Goal: Task Accomplishment & Management: Complete application form

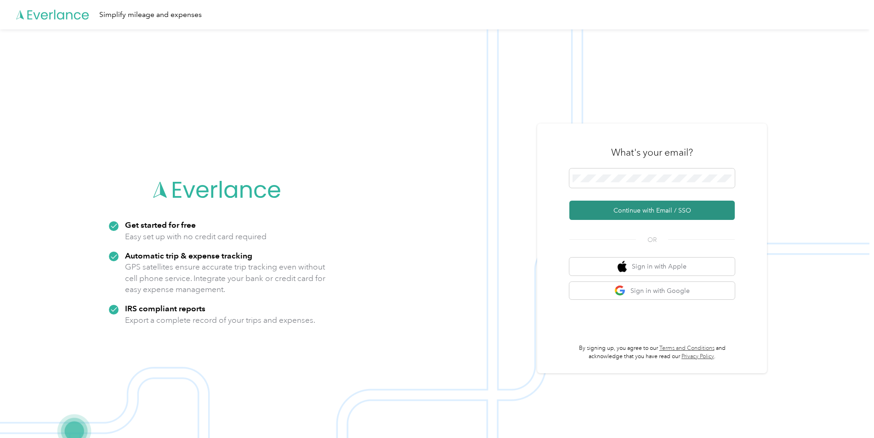
click at [625, 207] on button "Continue with Email / SSO" at bounding box center [651, 210] width 165 height 19
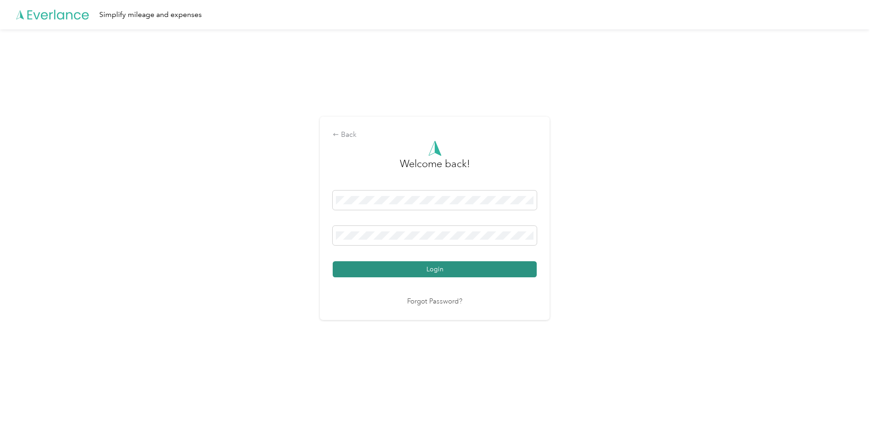
click at [433, 270] on button "Login" at bounding box center [435, 270] width 204 height 16
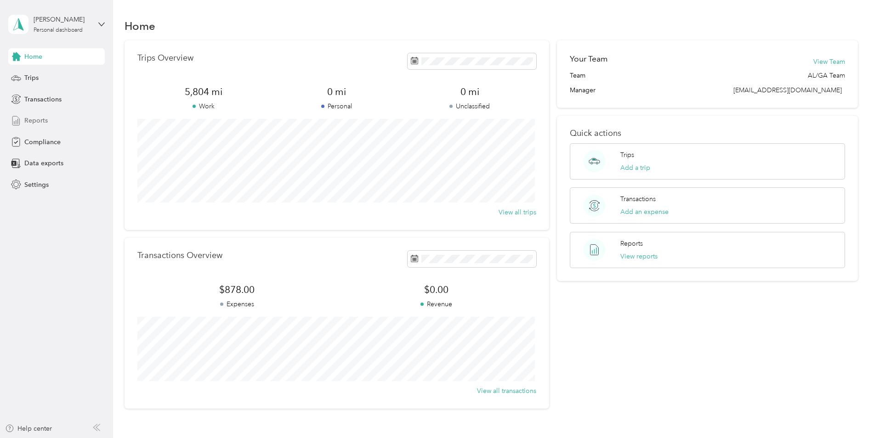
click at [36, 118] on span "Reports" at bounding box center [35, 121] width 23 height 10
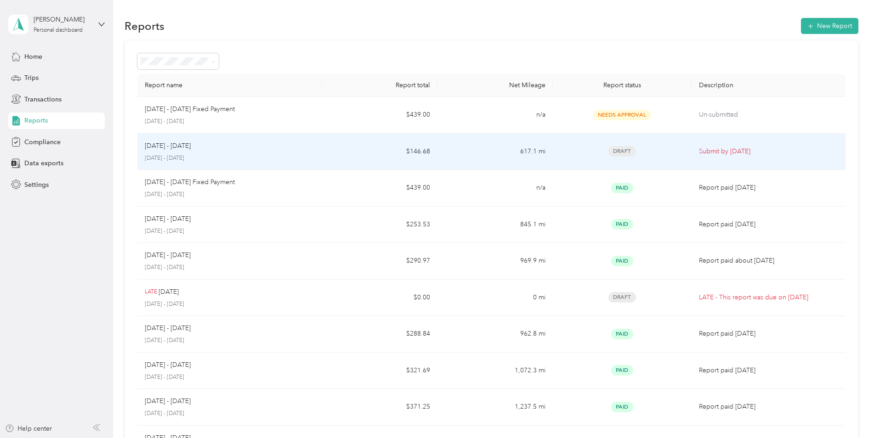
click at [182, 154] on p "[DATE] - [DATE]" at bounding box center [230, 158] width 170 height 8
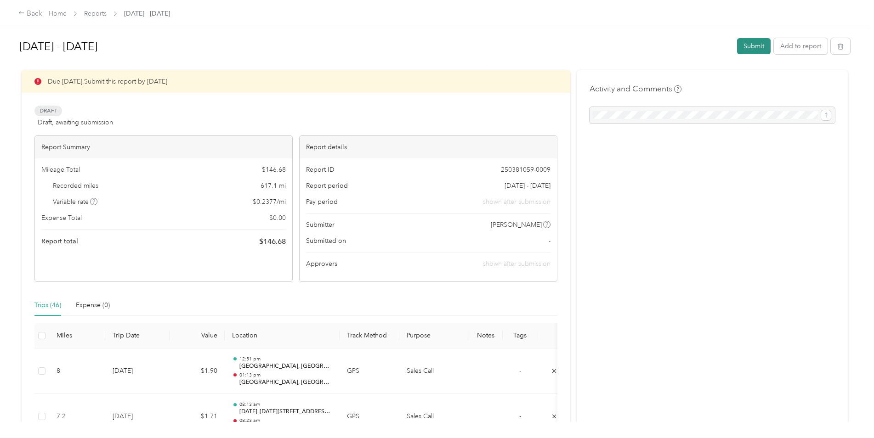
click at [751, 47] on button "Submit" at bounding box center [754, 46] width 34 height 16
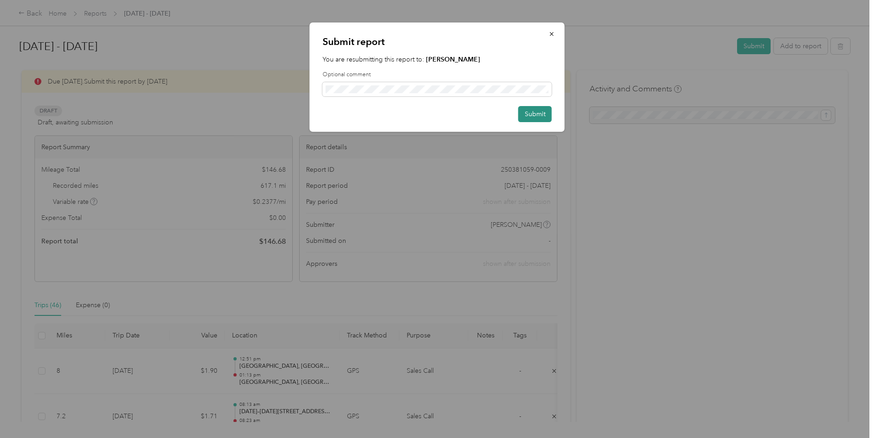
click at [542, 113] on button "Submit" at bounding box center [535, 114] width 34 height 16
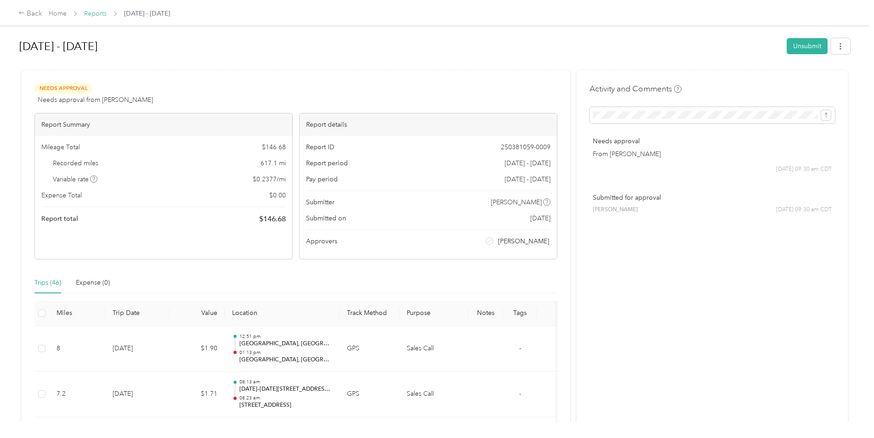
click at [91, 13] on link "Reports" at bounding box center [95, 14] width 23 height 8
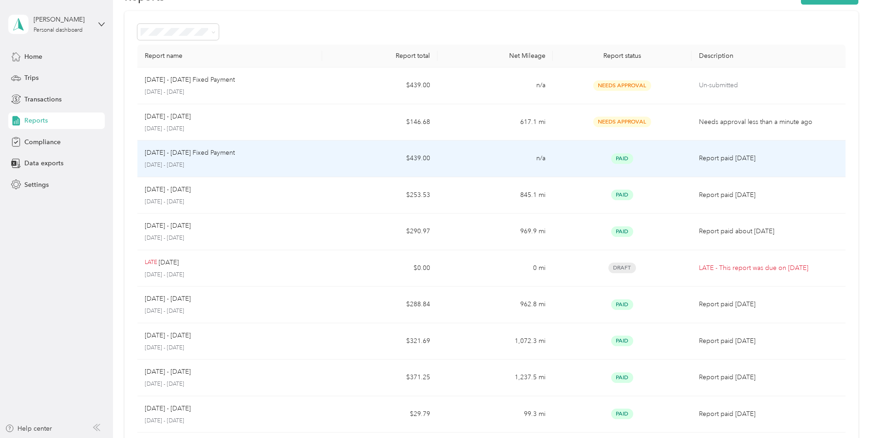
scroll to position [46, 0]
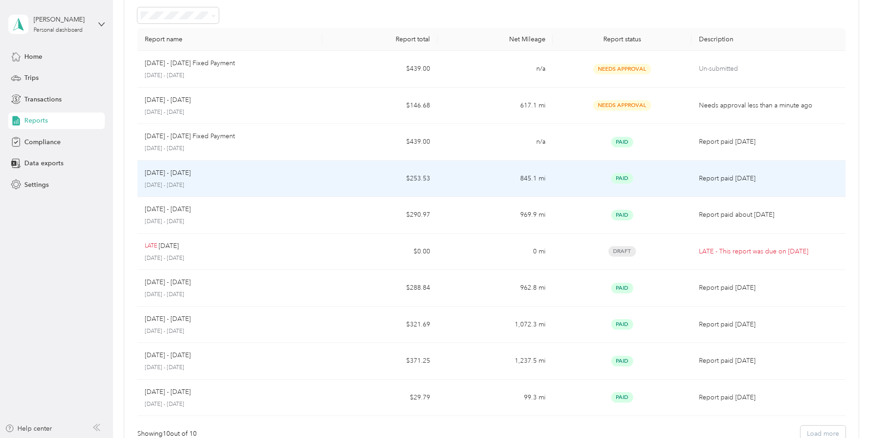
click at [171, 182] on p "[DATE] - [DATE]" at bounding box center [230, 186] width 170 height 8
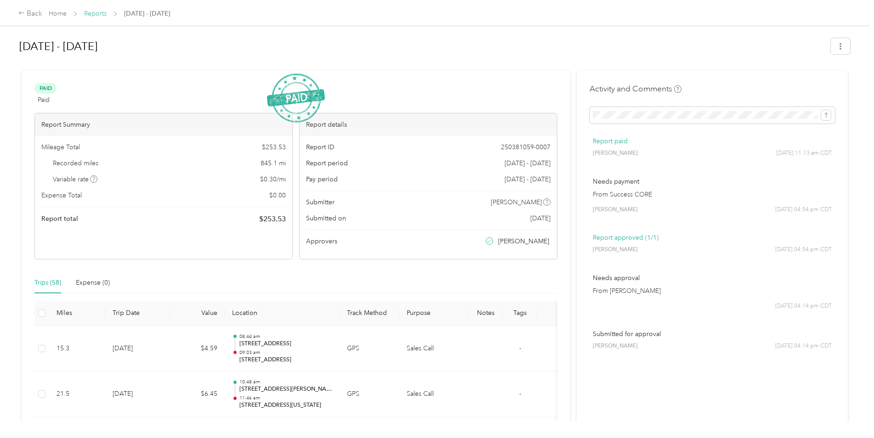
click at [102, 14] on link "Reports" at bounding box center [95, 14] width 23 height 8
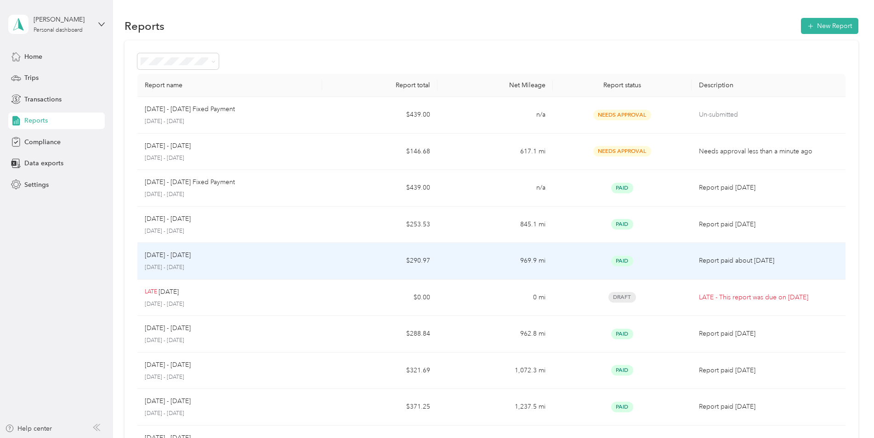
click at [164, 255] on p "[DATE] - [DATE]" at bounding box center [168, 255] width 46 height 10
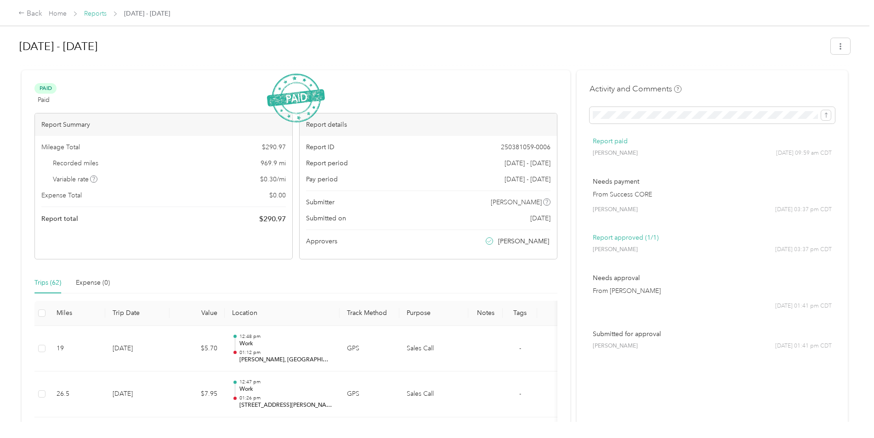
click at [91, 15] on link "Reports" at bounding box center [95, 14] width 23 height 8
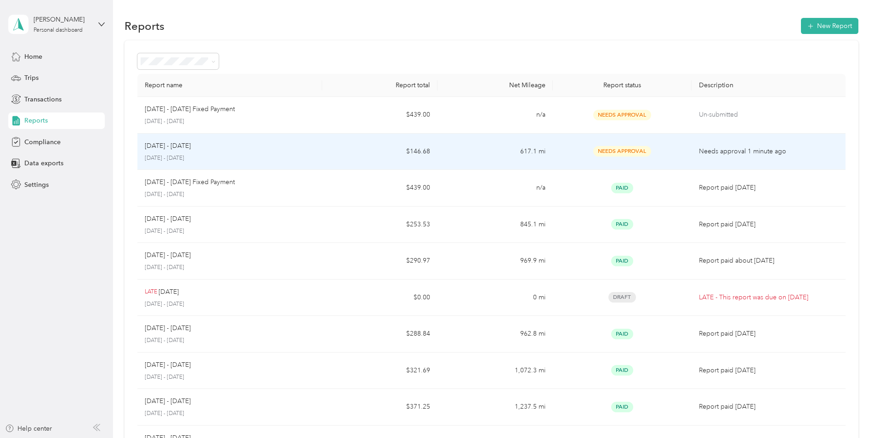
click at [169, 149] on p "[DATE] - [DATE]" at bounding box center [168, 146] width 46 height 10
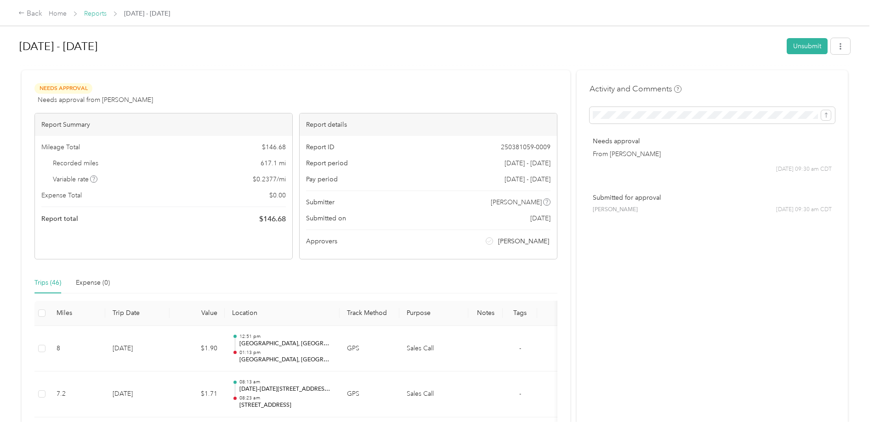
click at [103, 14] on link "Reports" at bounding box center [95, 14] width 23 height 8
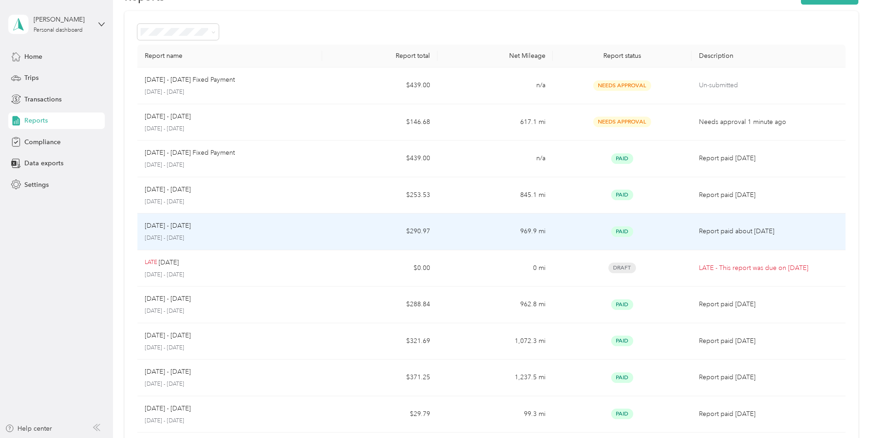
scroll to position [46, 0]
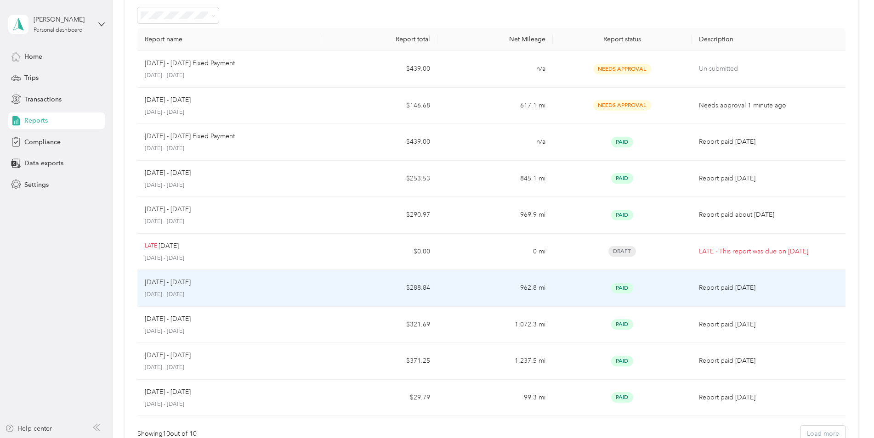
click at [166, 293] on p "[DATE] - [DATE]" at bounding box center [230, 295] width 170 height 8
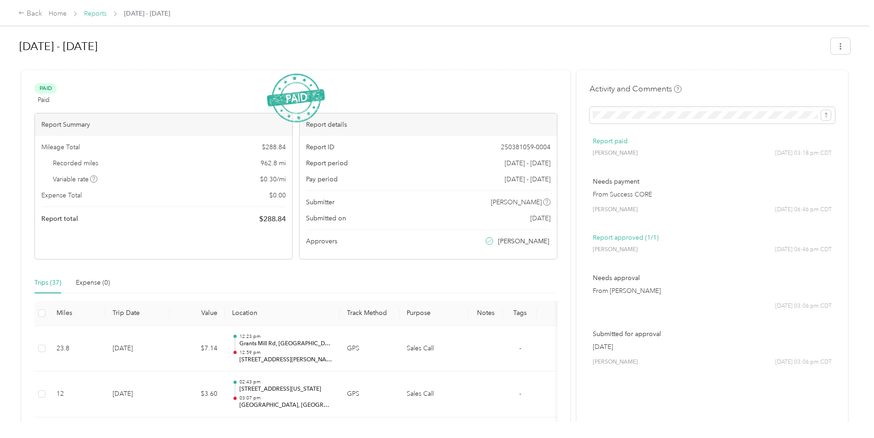
click at [100, 14] on link "Reports" at bounding box center [95, 14] width 23 height 8
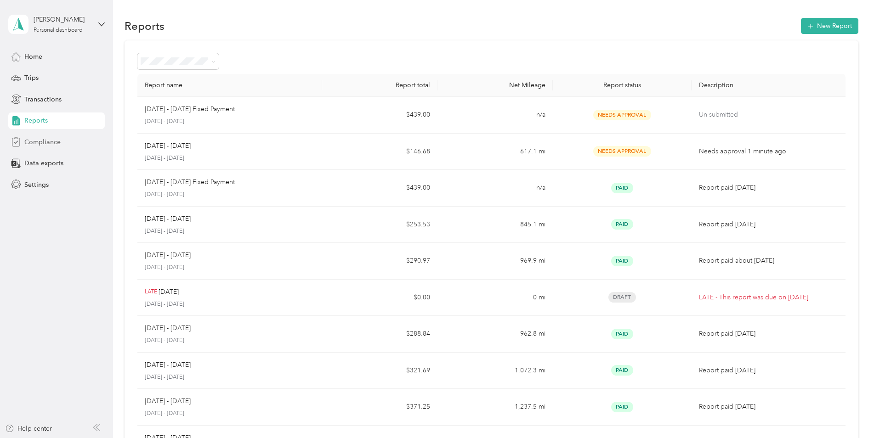
click at [34, 141] on span "Compliance" at bounding box center [42, 142] width 36 height 10
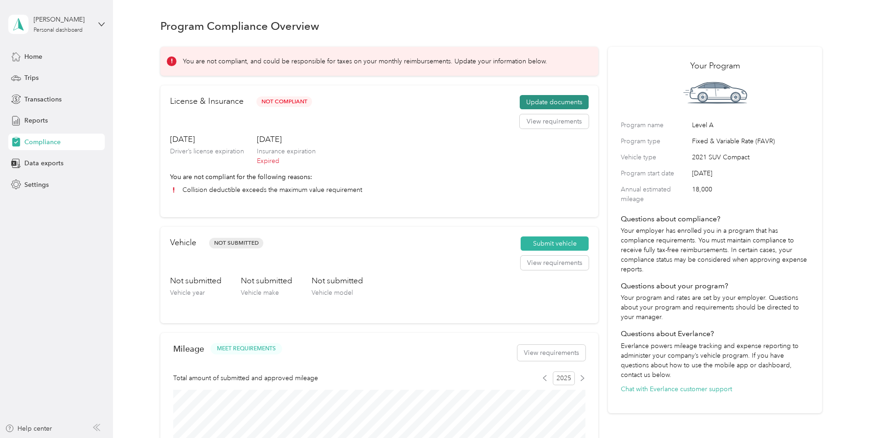
click at [549, 97] on button "Update documents" at bounding box center [554, 102] width 69 height 15
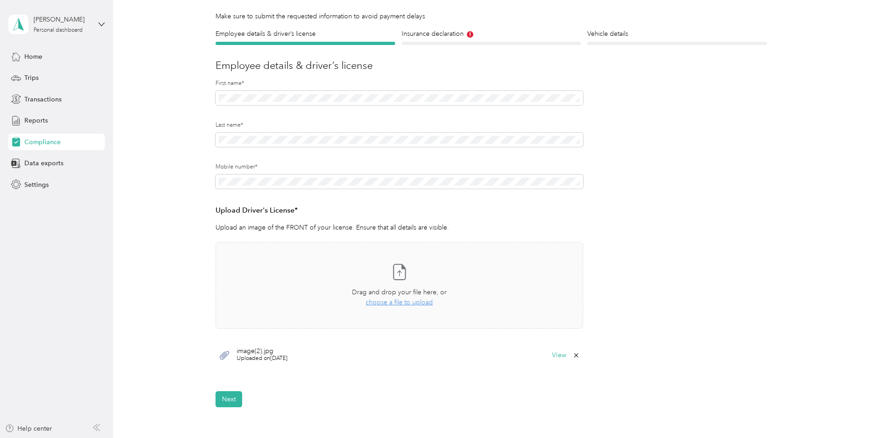
scroll to position [92, 0]
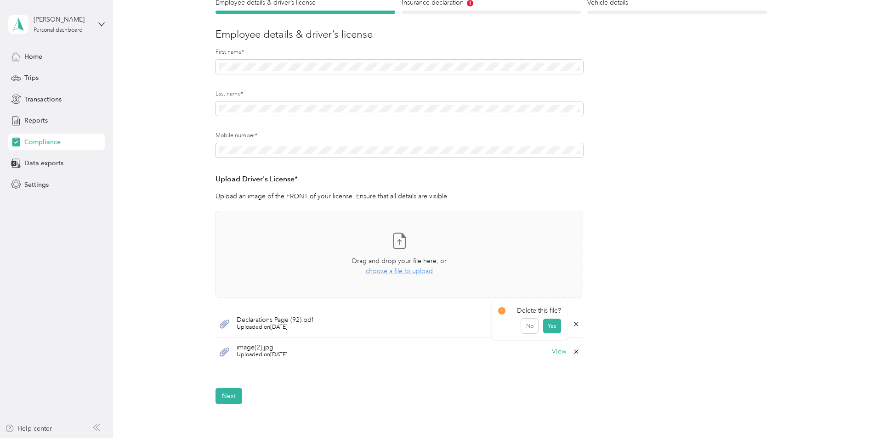
click at [574, 322] on icon at bounding box center [576, 324] width 7 height 7
click at [547, 329] on button "Yes" at bounding box center [552, 331] width 18 height 15
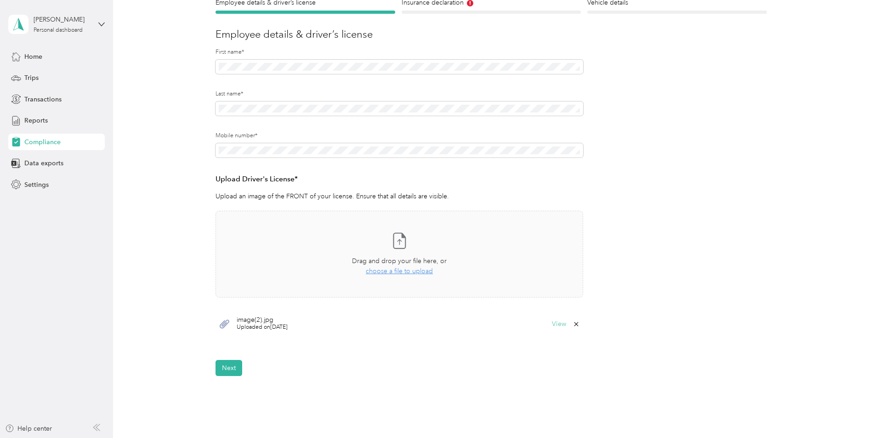
click at [558, 322] on button "View" at bounding box center [559, 324] width 14 height 6
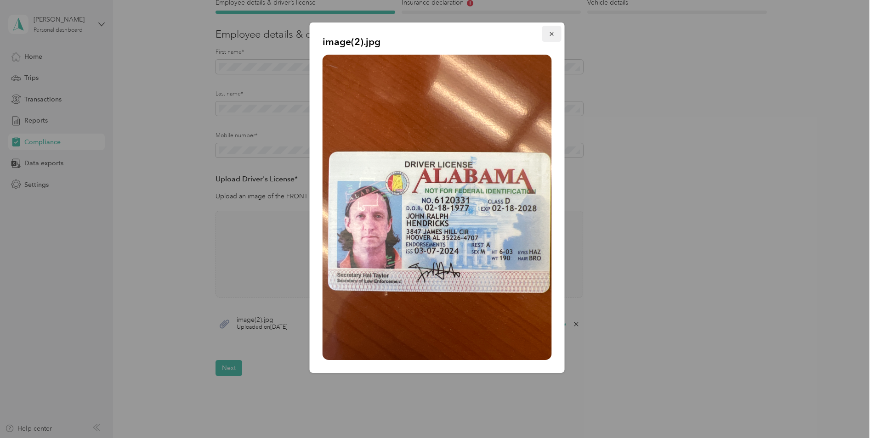
click at [550, 35] on icon "button" at bounding box center [552, 34] width 6 height 6
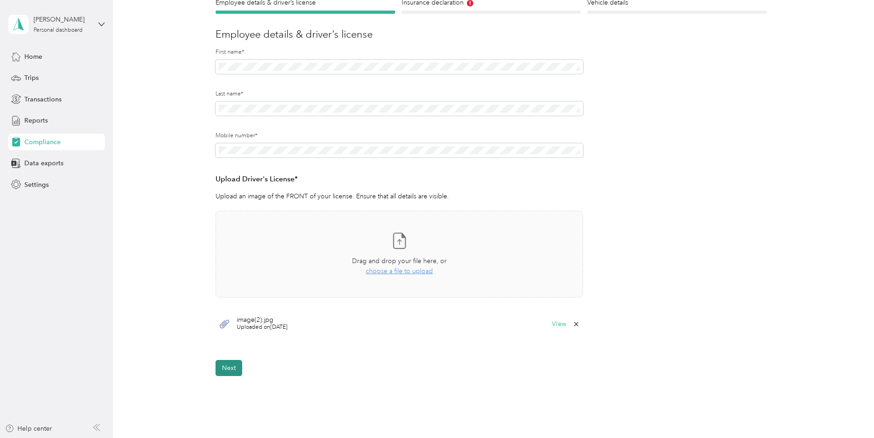
click at [228, 369] on button "Next" at bounding box center [229, 368] width 27 height 16
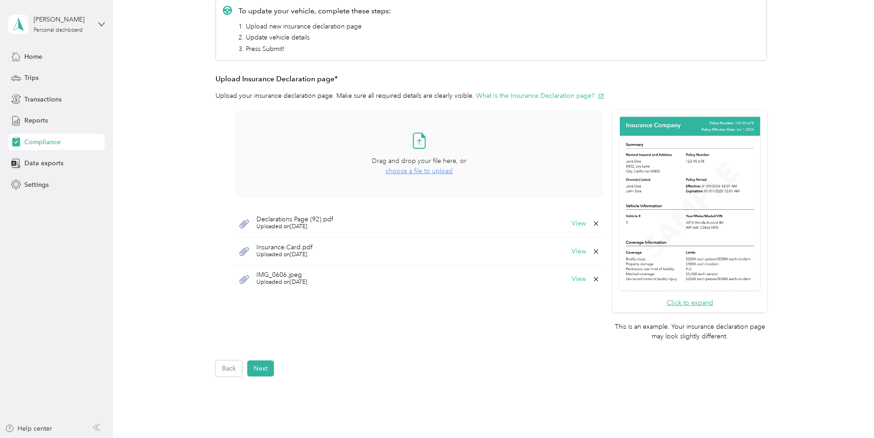
scroll to position [149, 0]
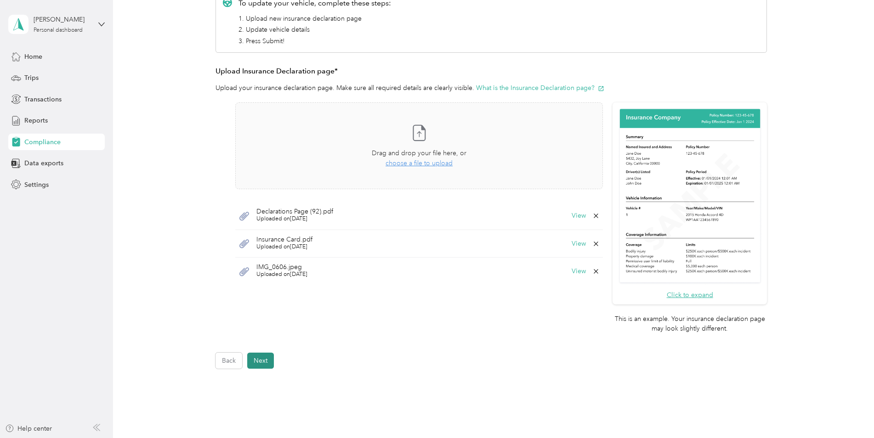
click at [260, 356] on button "Next" at bounding box center [260, 361] width 27 height 16
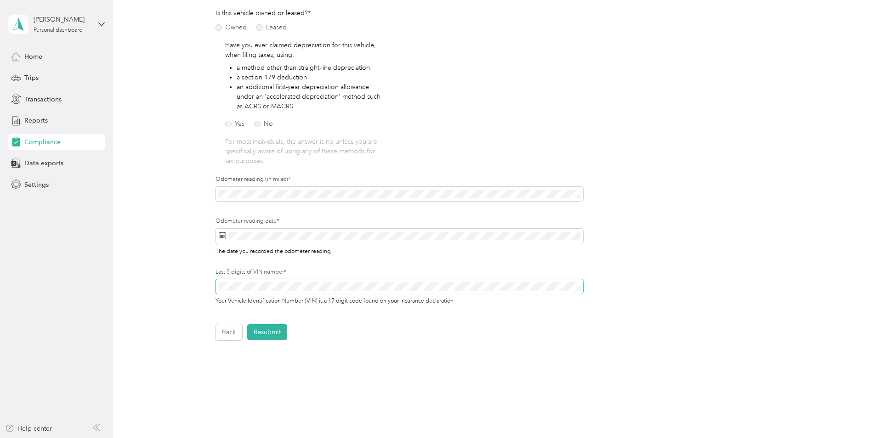
scroll to position [138, 0]
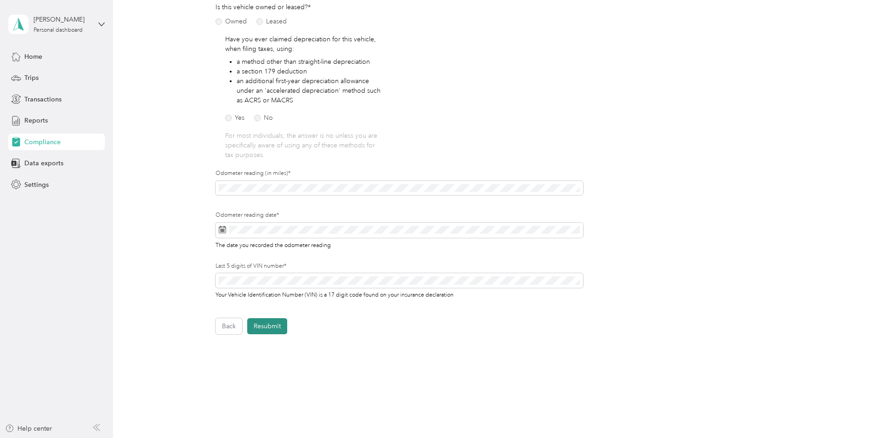
click at [271, 321] on button "Resubmit" at bounding box center [267, 327] width 40 height 16
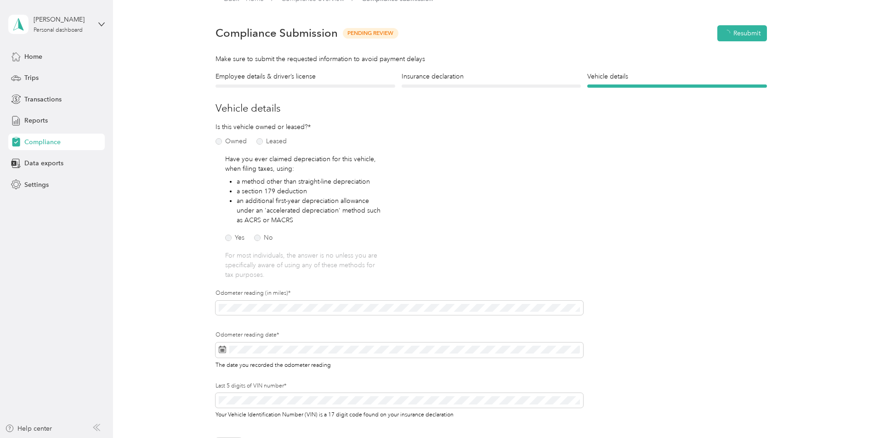
scroll to position [11, 0]
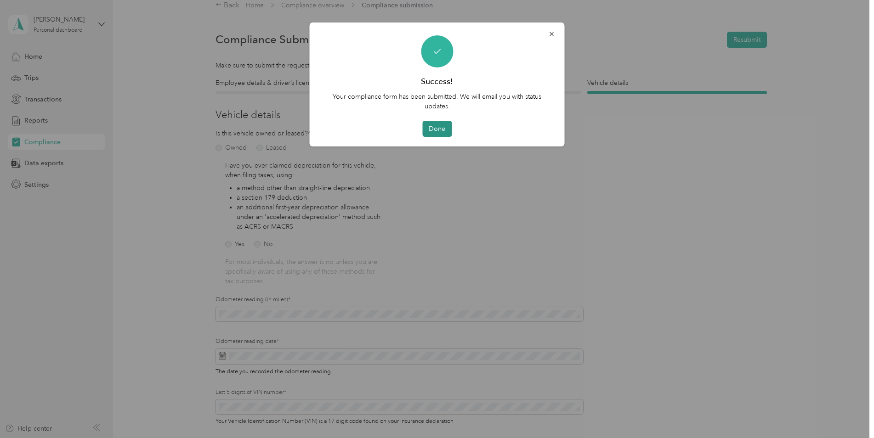
click at [448, 127] on button "Done" at bounding box center [436, 129] width 29 height 16
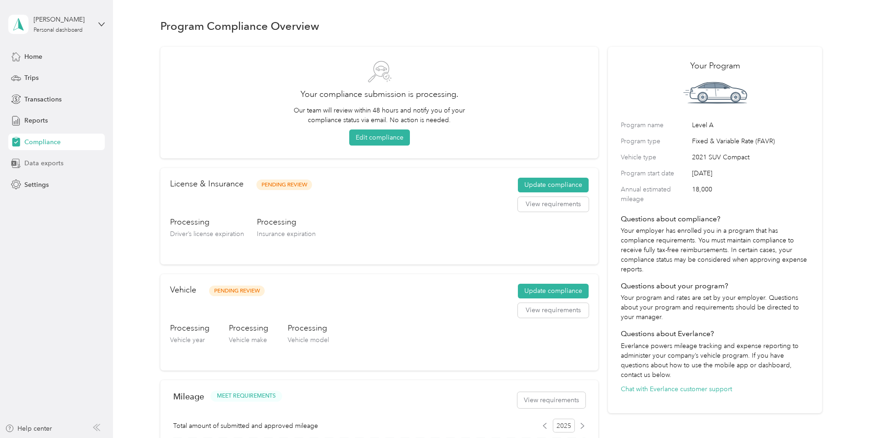
click at [40, 163] on span "Data exports" at bounding box center [43, 164] width 39 height 10
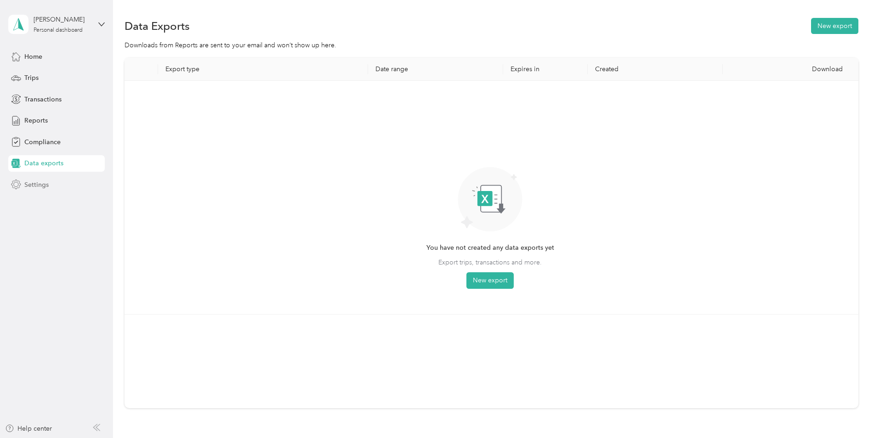
click at [38, 182] on span "Settings" at bounding box center [36, 185] width 24 height 10
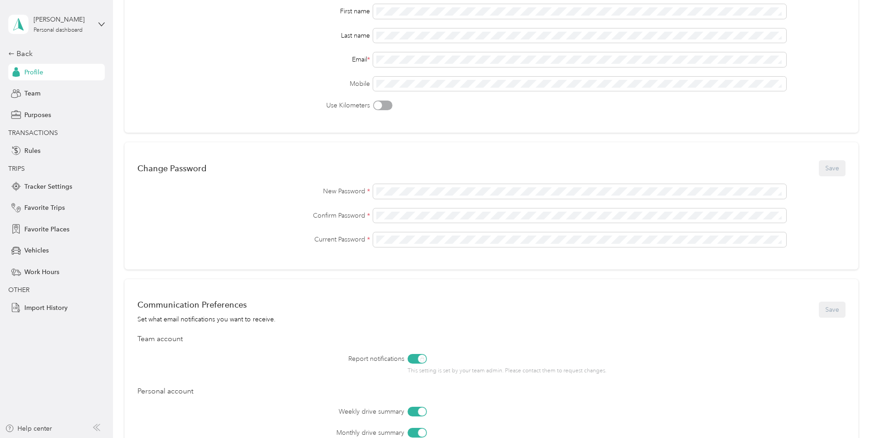
scroll to position [92, 0]
